Goal: Navigation & Orientation: Find specific page/section

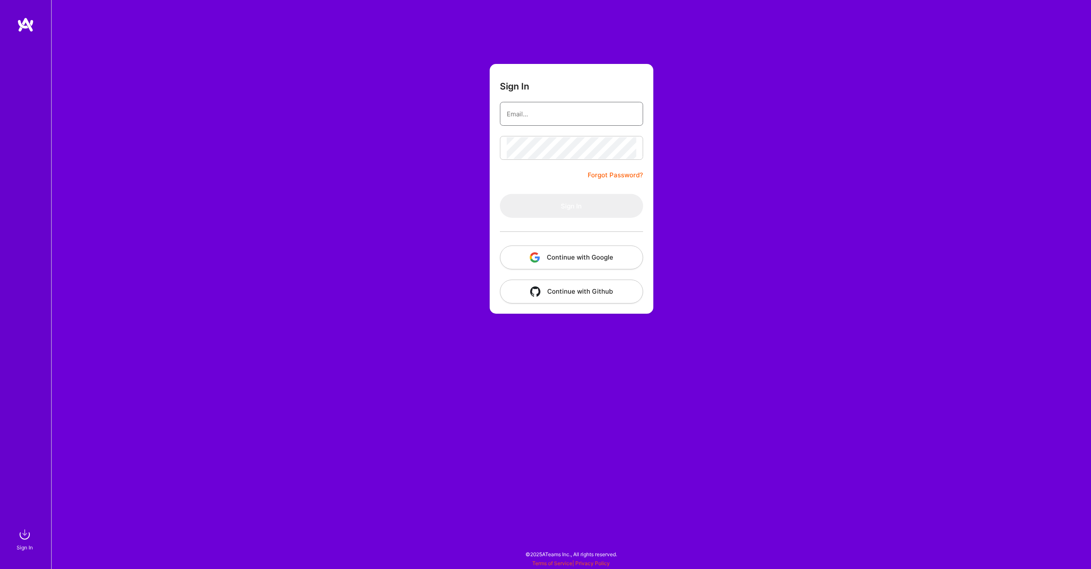
type input "[EMAIL_ADDRESS][DOMAIN_NAME]"
click at [571, 200] on button "Sign In" at bounding box center [571, 206] width 143 height 24
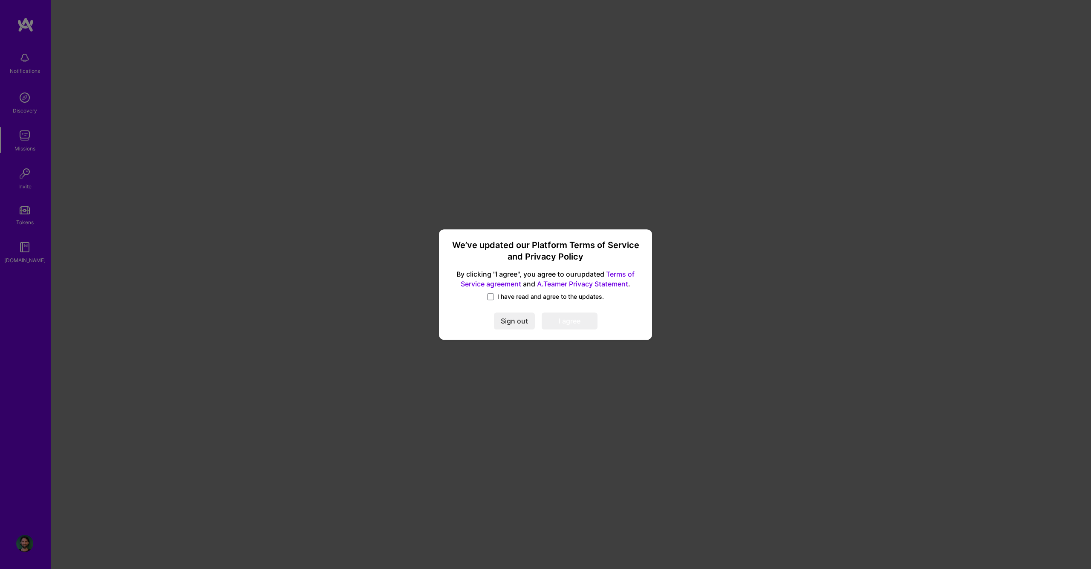
click at [555, 295] on span "I have read and agree to the updates." at bounding box center [551, 296] width 107 height 9
click at [0, 0] on input "I have read and agree to the updates." at bounding box center [0, 0] width 0 height 0
click at [558, 317] on button "I agree" at bounding box center [570, 321] width 56 height 17
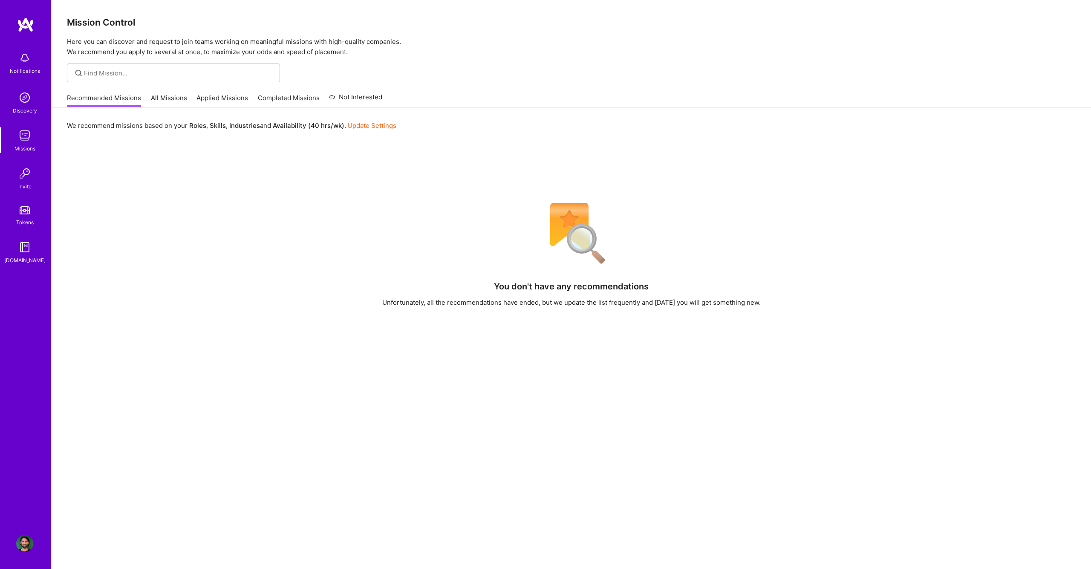
click at [23, 542] on img at bounding box center [24, 543] width 17 height 17
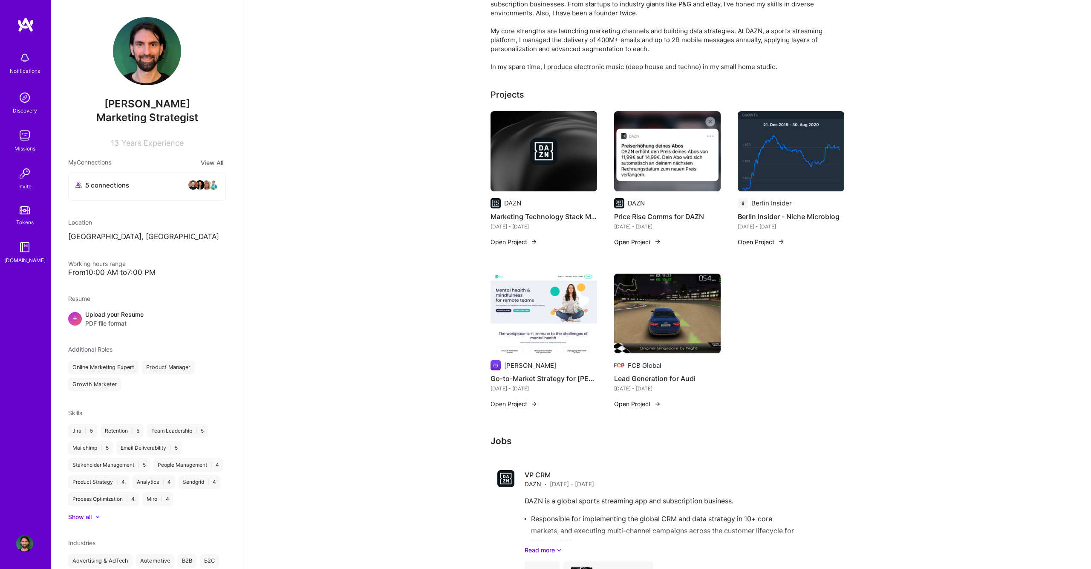
scroll to position [104, 0]
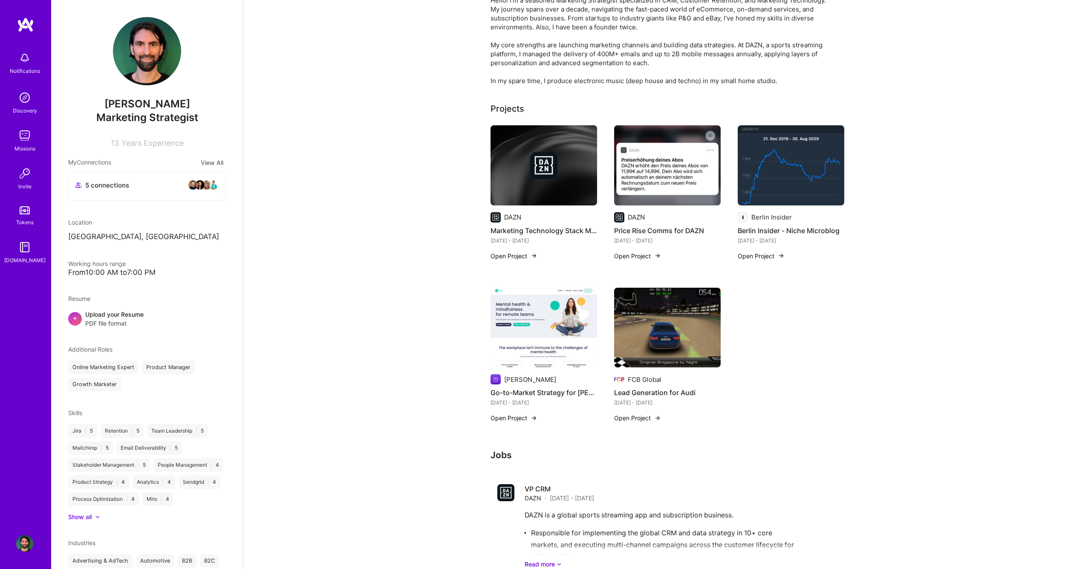
click at [788, 174] on img at bounding box center [791, 165] width 107 height 80
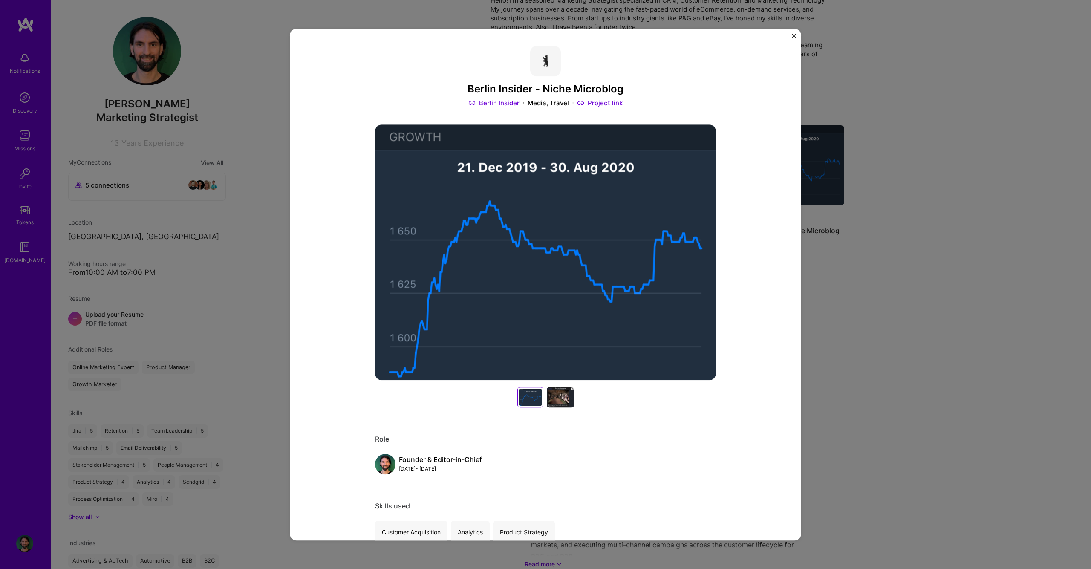
click at [929, 176] on div "Berlin Insider - Niche Microblog Berlin Insider Media, Travel Project link Role…" at bounding box center [545, 284] width 1091 height 569
click at [795, 36] on img "Close" at bounding box center [794, 36] width 4 height 4
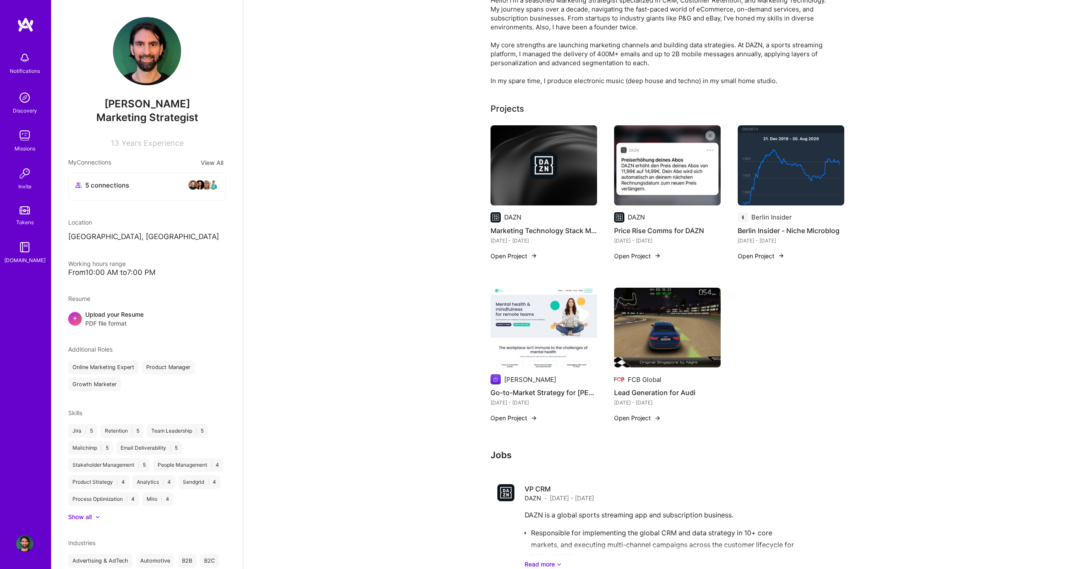
click at [531, 257] on img at bounding box center [534, 255] width 7 height 7
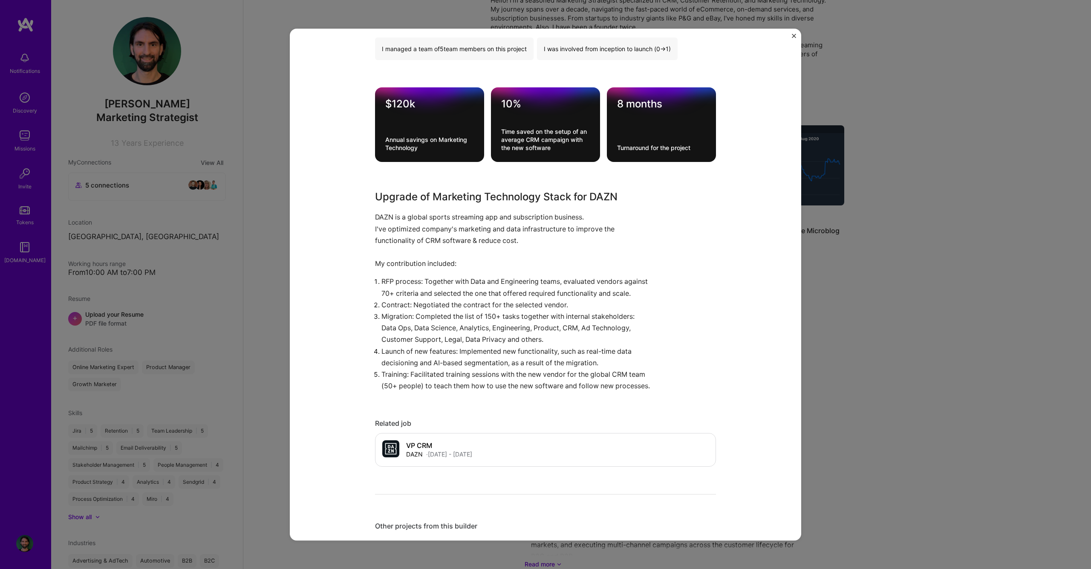
scroll to position [298, 0]
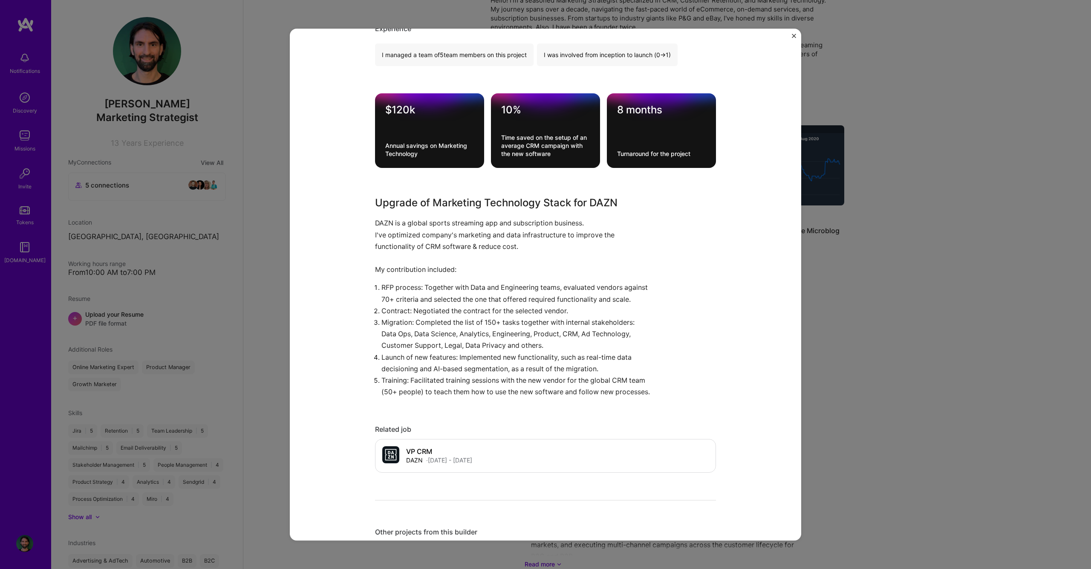
click at [767, 259] on div "Marketing Technology Stack Migration for DAZN DAZN Sports, Media Role Product O…" at bounding box center [546, 285] width 512 height 512
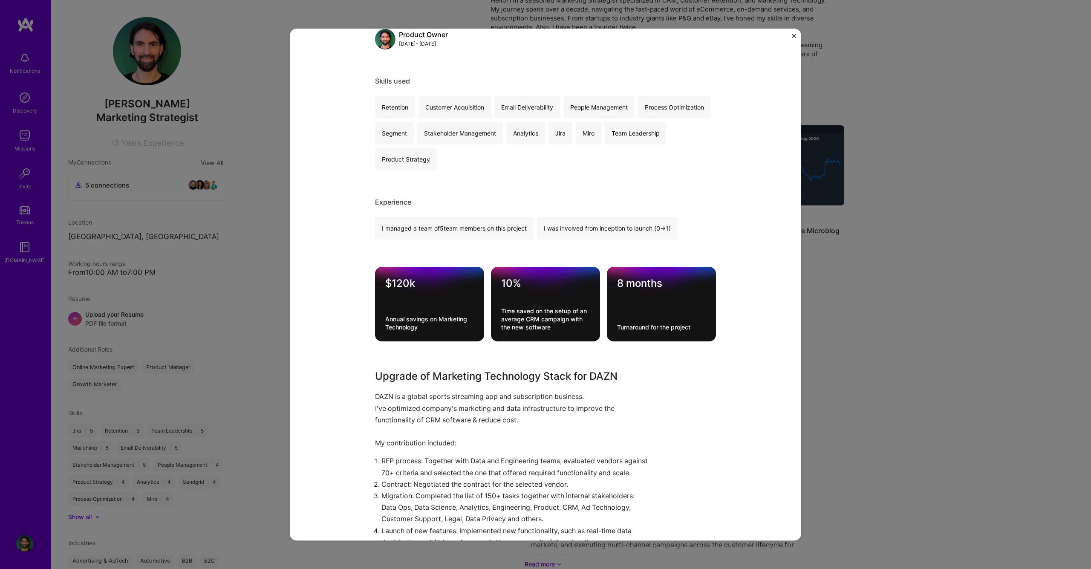
click at [872, 347] on div "Marketing Technology Stack Migration for DAZN DAZN Sports, Media Role Product O…" at bounding box center [545, 284] width 1091 height 569
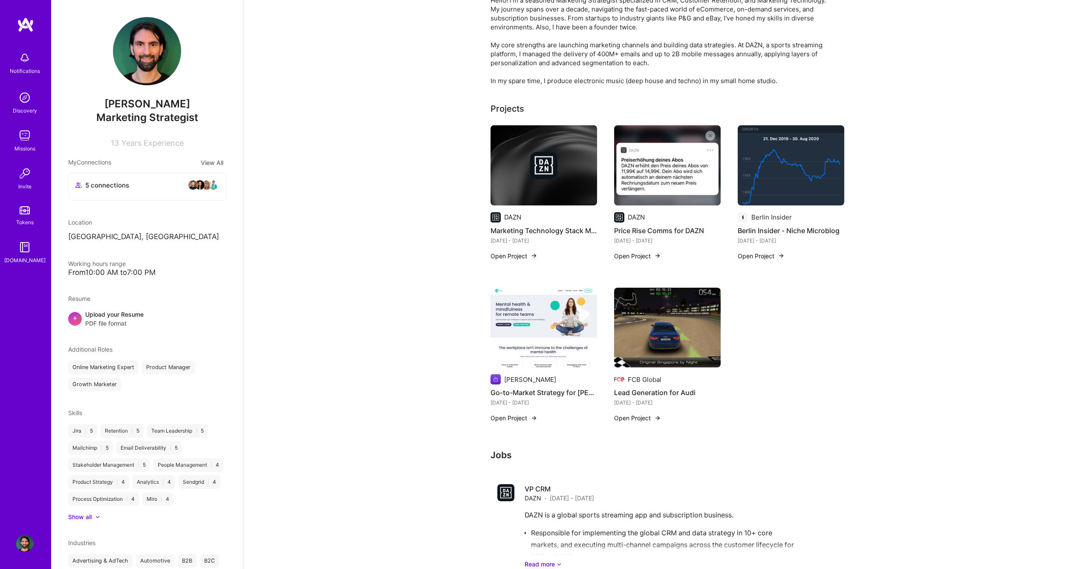
click at [640, 258] on button "Open Project" at bounding box center [637, 256] width 47 height 9
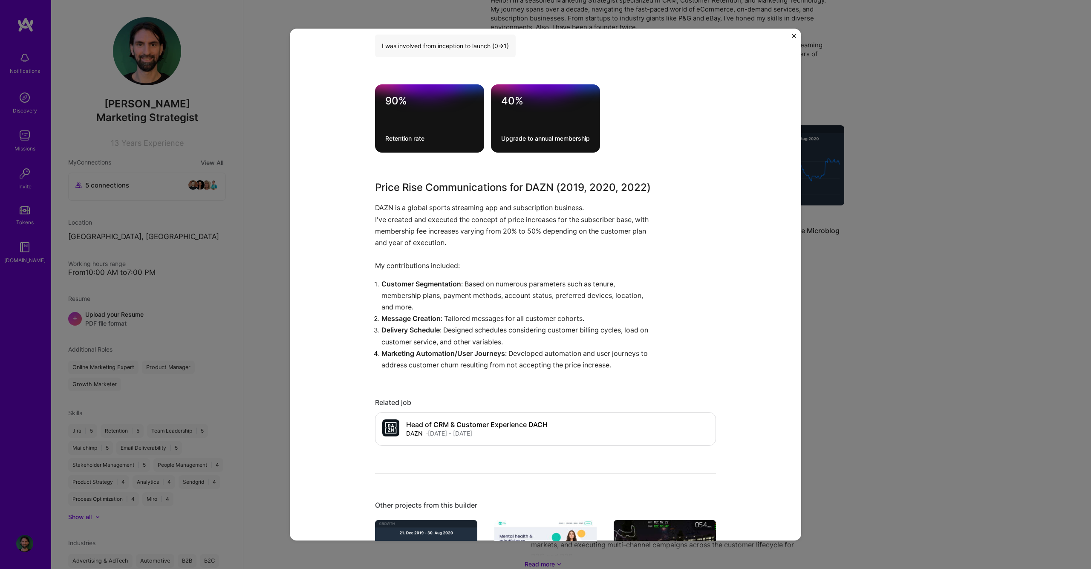
scroll to position [505, 0]
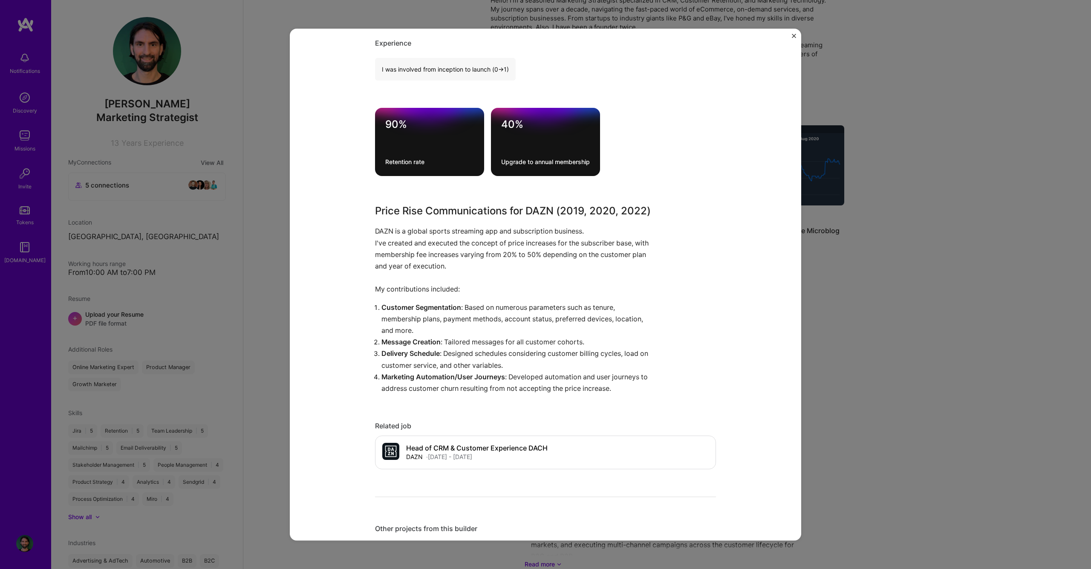
click at [951, 254] on div "Price Rise Comms for DAZN DAZN Sports, Media Role Marketing Strategist [DATE] -…" at bounding box center [545, 284] width 1091 height 569
